Goal: Find specific fact

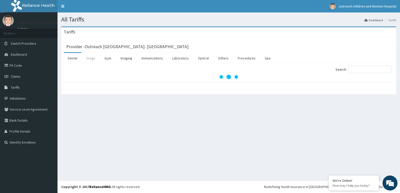
click at [89, 56] on link "Drugs" at bounding box center [91, 58] width 17 height 11
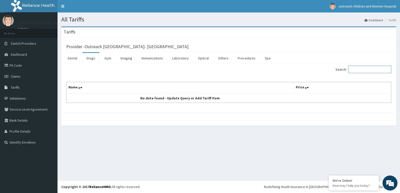
click at [366, 69] on input "Search:" at bounding box center [370, 70] width 43 height 8
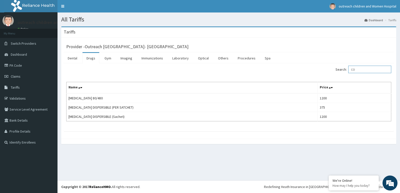
type input "C"
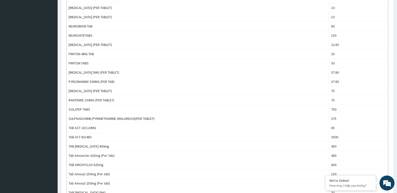
scroll to position [219, 0]
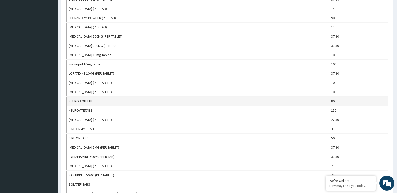
type input "TAB"
